Goal: Task Accomplishment & Management: Use online tool/utility

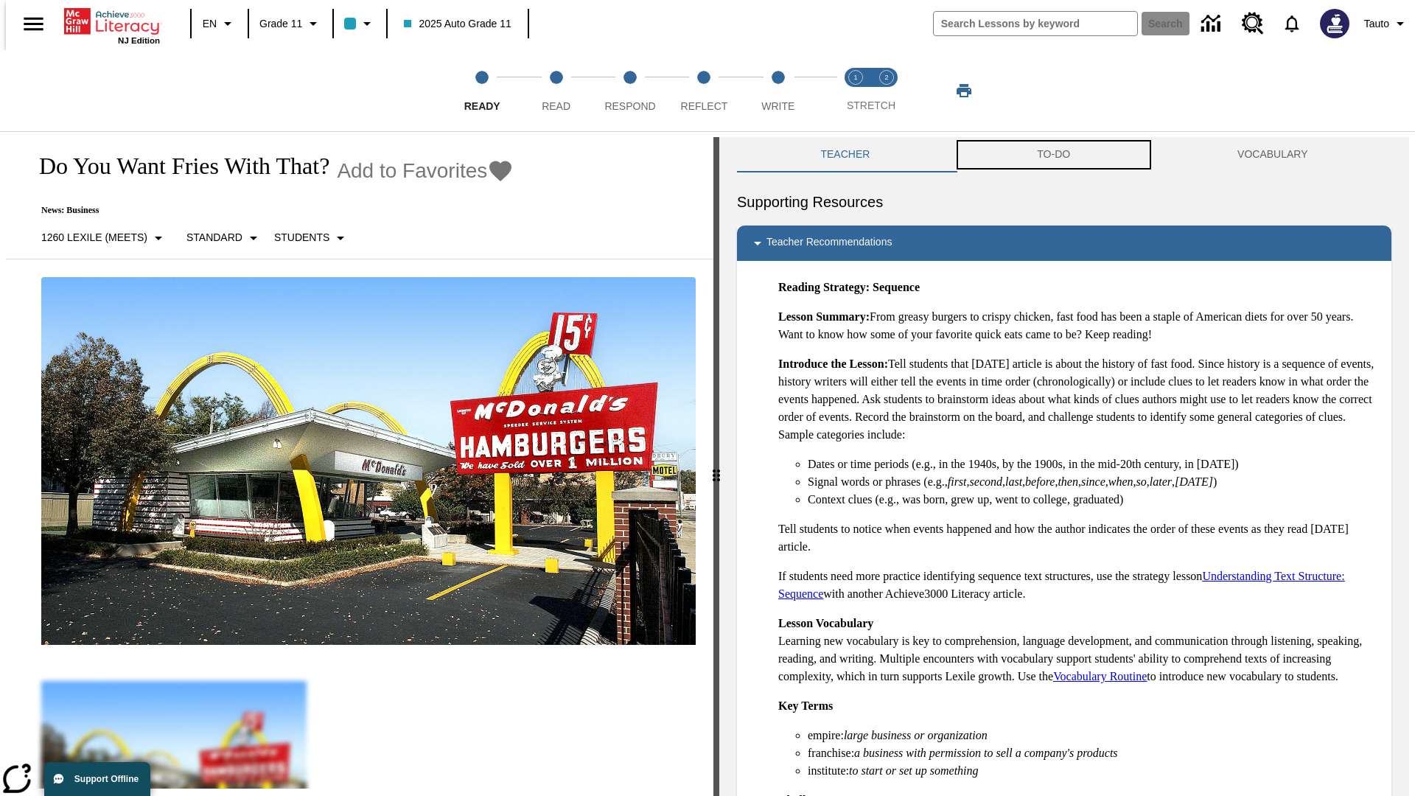
click at [1054, 155] on button "TO-DO" at bounding box center [1054, 154] width 200 height 35
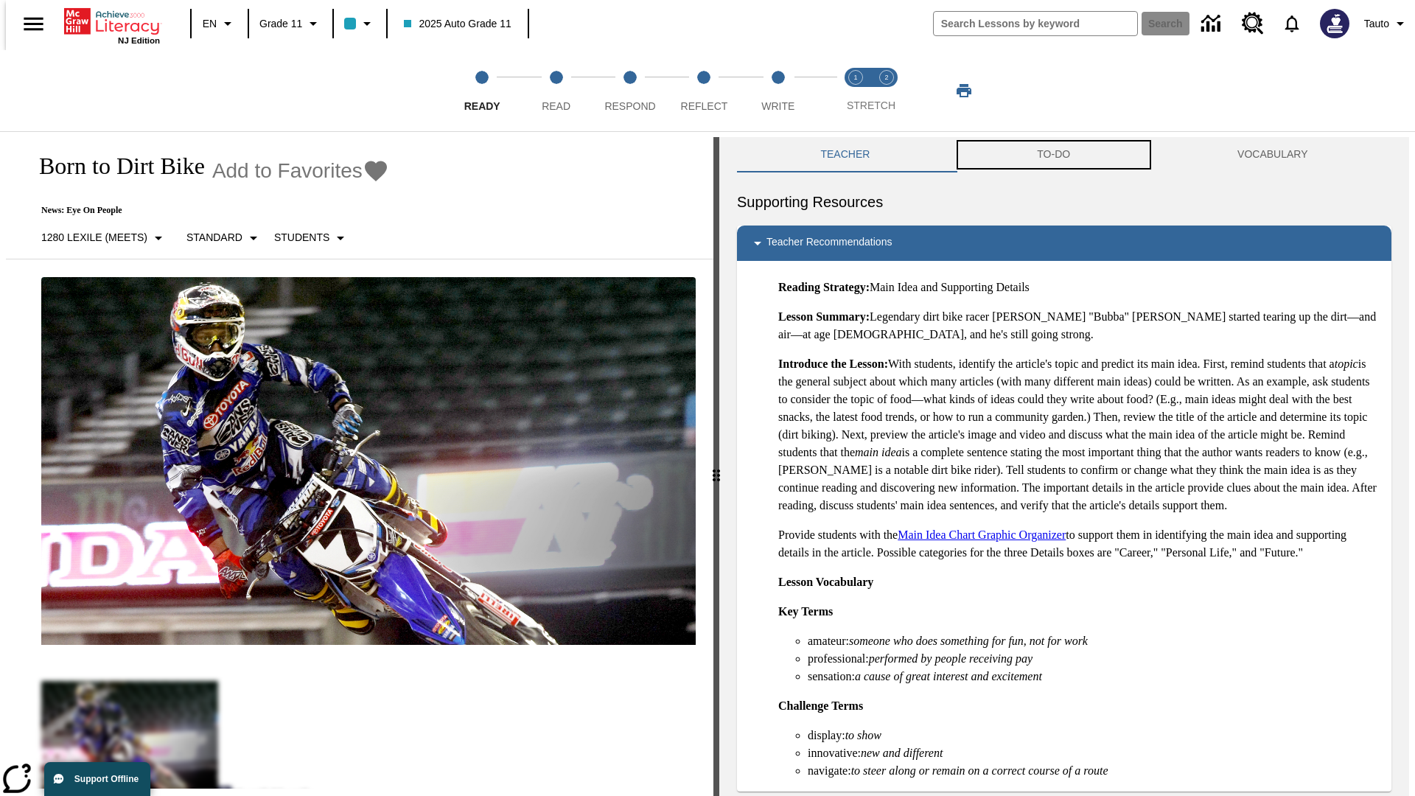
click at [1054, 155] on button "TO-DO" at bounding box center [1054, 154] width 200 height 35
